Goal: Task Accomplishment & Management: Manage account settings

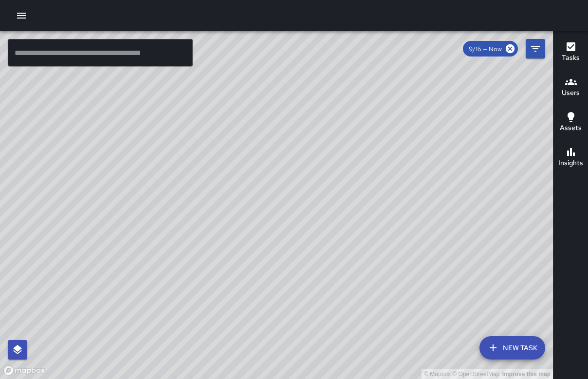
drag, startPoint x: 456, startPoint y: 61, endPoint x: 360, endPoint y: 141, distance: 125.1
click at [360, 141] on div "© Mapbox © OpenStreetMap Improve this map" at bounding box center [276, 205] width 553 height 348
drag, startPoint x: 253, startPoint y: 164, endPoint x: 321, endPoint y: 166, distance: 68.2
click at [320, 166] on div "© Mapbox © OpenStreetMap Improve this map" at bounding box center [276, 205] width 553 height 348
click at [21, 14] on icon "button" at bounding box center [22, 16] width 12 height 12
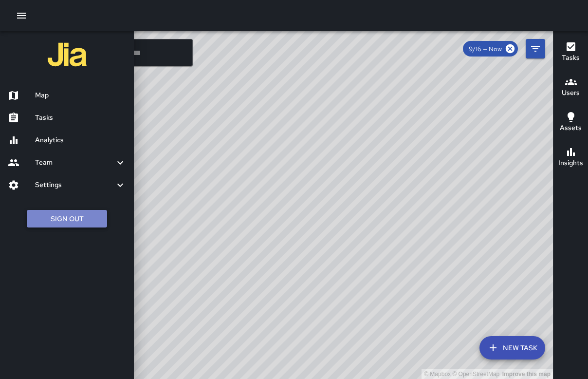
click at [70, 223] on button "Sign Out" at bounding box center [67, 219] width 80 height 18
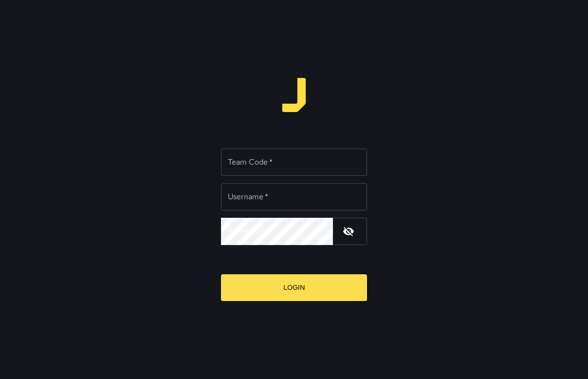
click at [243, 170] on input "Team Code   *" at bounding box center [294, 161] width 146 height 27
type input "******"
click at [266, 194] on input "Username   *" at bounding box center [294, 196] width 146 height 27
type input "******"
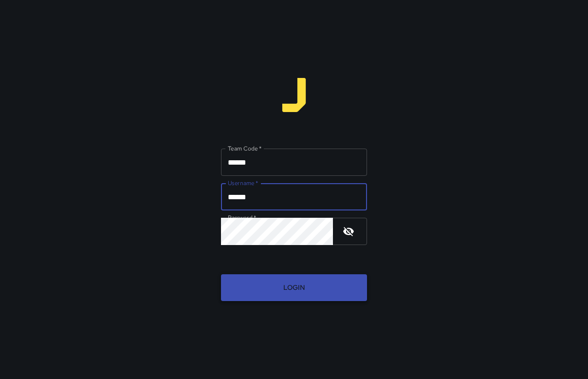
click at [281, 280] on button "Login" at bounding box center [294, 287] width 146 height 27
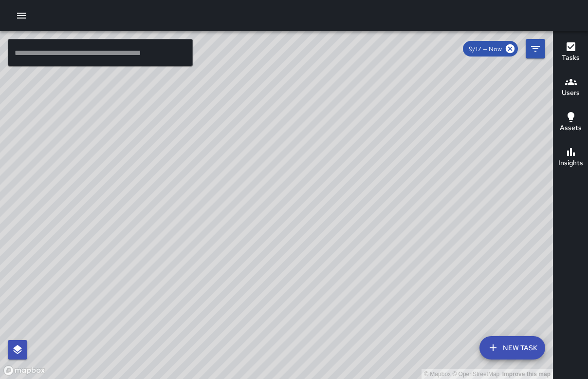
drag, startPoint x: 284, startPoint y: 256, endPoint x: 271, endPoint y: 184, distance: 73.8
click at [271, 185] on div "© Mapbox © OpenStreetMap Improve this map" at bounding box center [276, 205] width 553 height 348
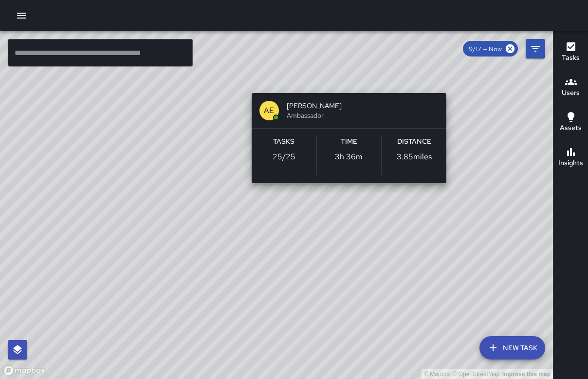
click at [343, 77] on div "© Mapbox © OpenStreetMap Improve this map AE AMBER EVANS Ambassador Tasks 25 / …" at bounding box center [276, 205] width 553 height 348
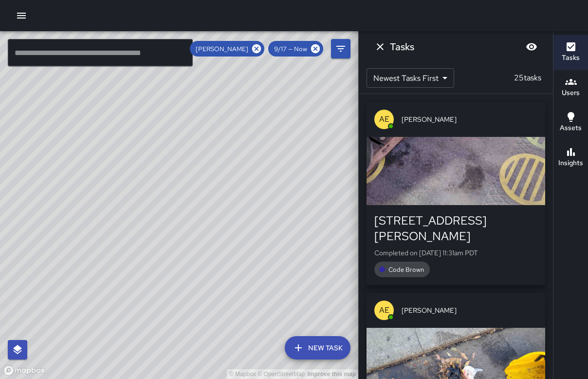
click at [552, 116] on div "AE AMBER EVANS 1361 Bush Street Completed on 9/17/2025, 11:31am PDT Code Brown …" at bounding box center [456, 236] width 194 height 285
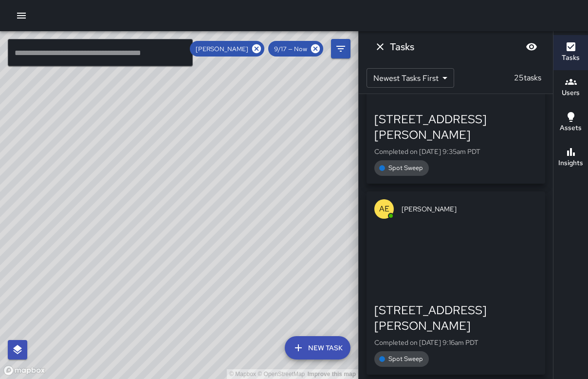
scroll to position [3877, 0]
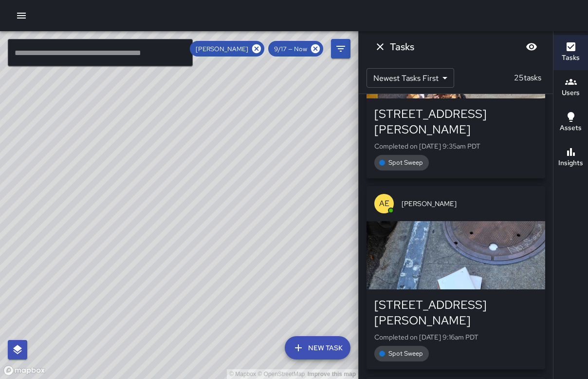
click at [576, 212] on div "Tasks Users Assets Insights" at bounding box center [570, 205] width 35 height 348
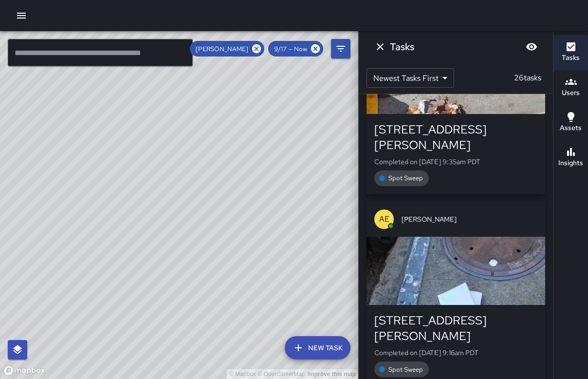
scroll to position [4052, 0]
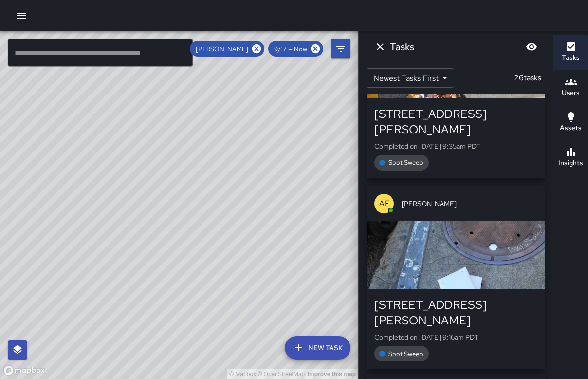
click at [380, 47] on icon "Dismiss" at bounding box center [380, 46] width 7 height 7
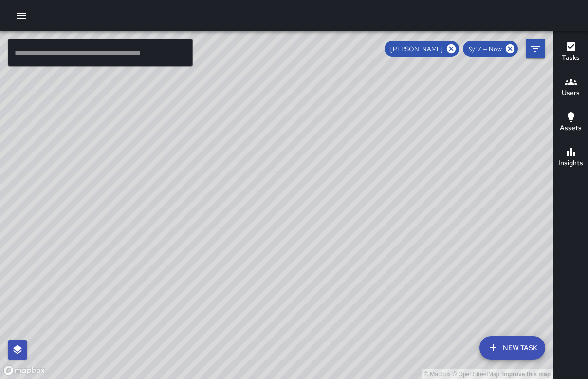
scroll to position [4578, 0]
click at [450, 50] on icon at bounding box center [451, 48] width 11 height 11
